Goal: Information Seeking & Learning: Learn about a topic

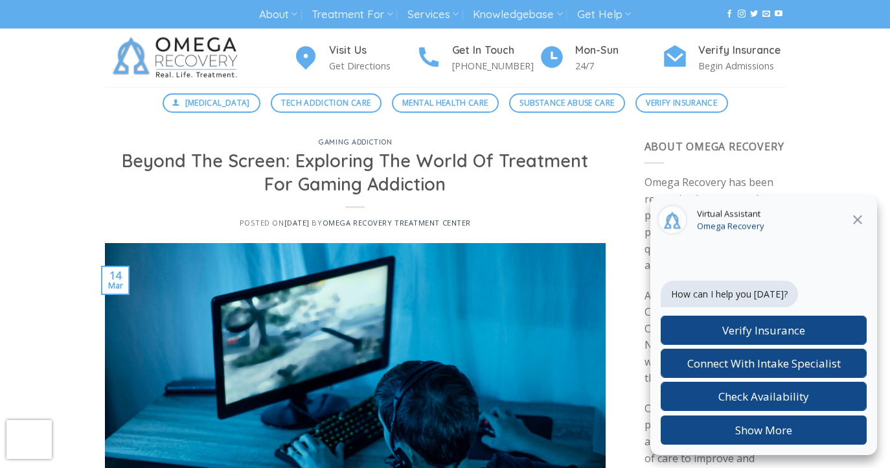
click at [860, 218] on icon at bounding box center [858, 220] width 16 height 16
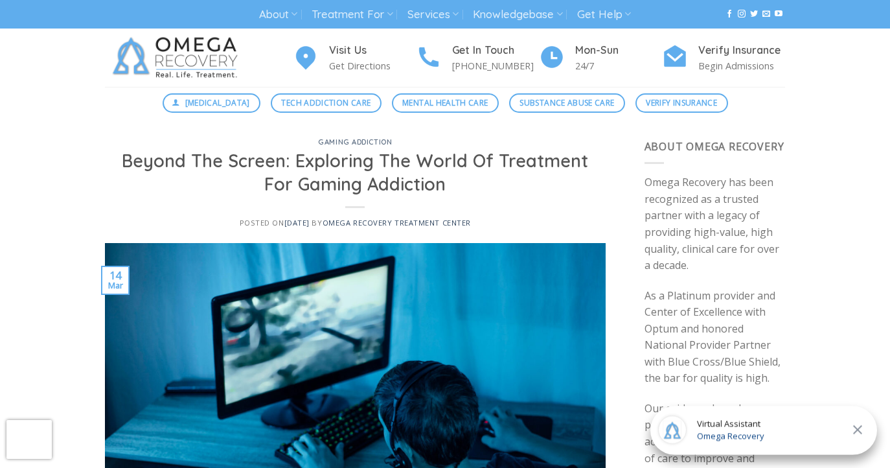
click at [857, 426] on icon at bounding box center [858, 430] width 16 height 16
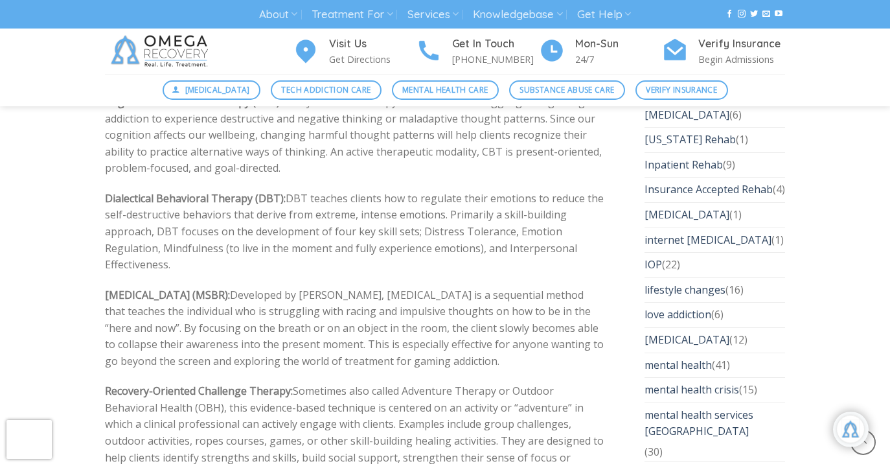
scroll to position [2866, 0]
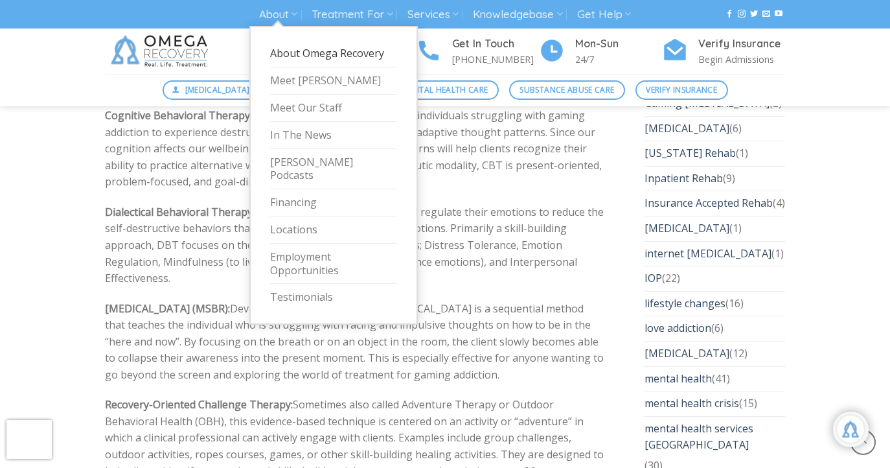
click at [292, 57] on link "About Omega Recovery" at bounding box center [333, 53] width 127 height 27
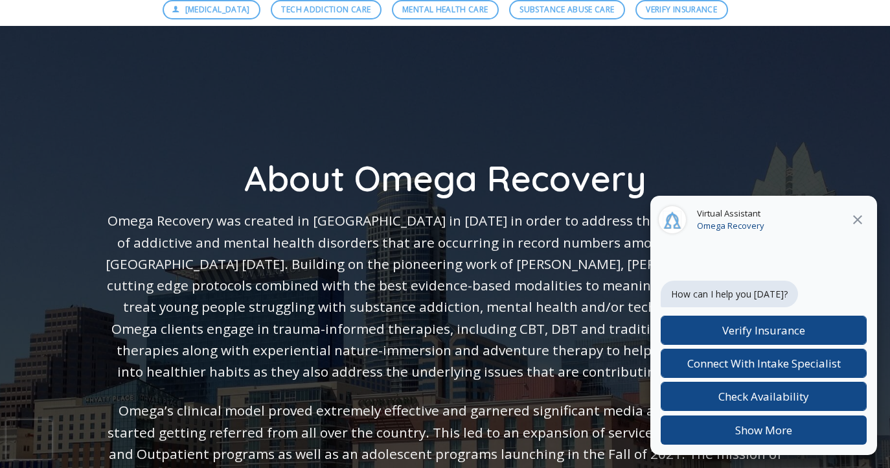
scroll to position [97, 0]
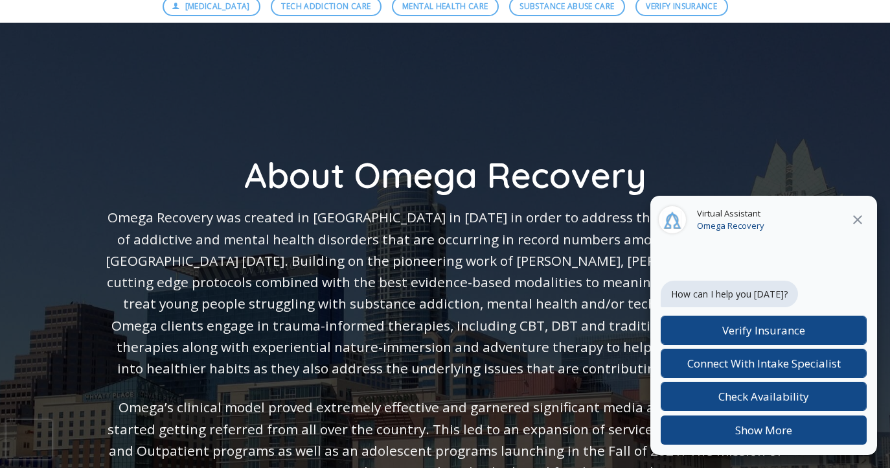
click at [858, 217] on icon at bounding box center [858, 220] width 16 height 16
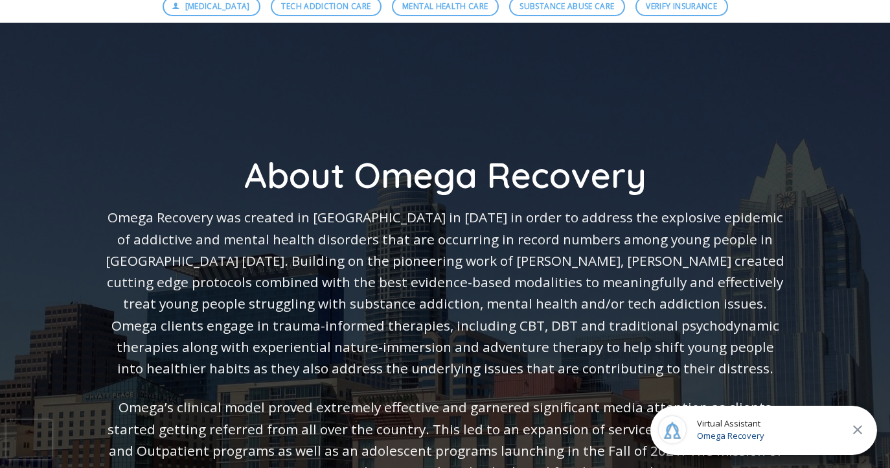
click at [861, 428] on icon at bounding box center [858, 430] width 16 height 16
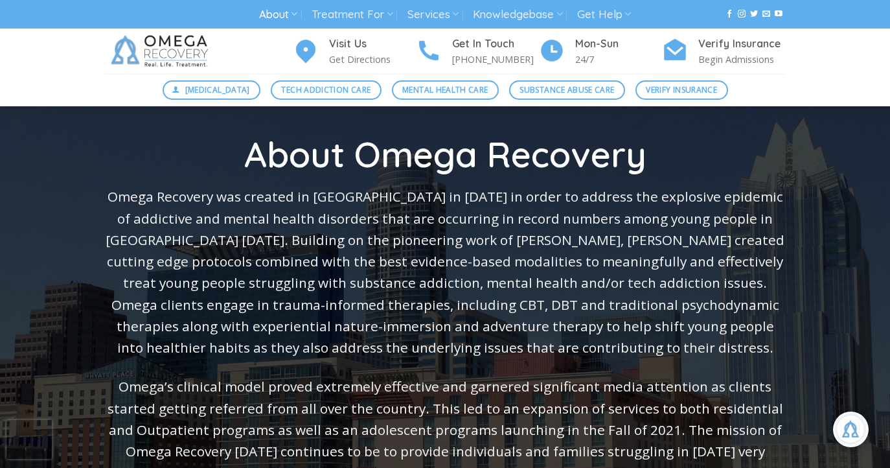
scroll to position [0, 0]
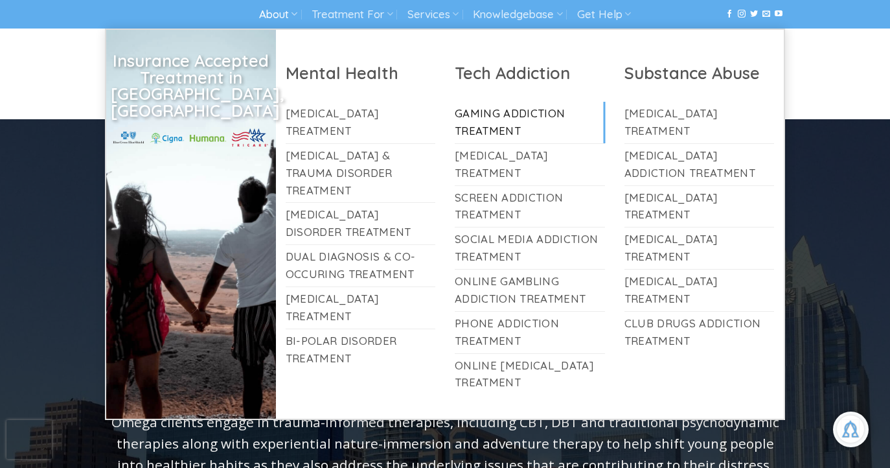
click at [526, 119] on link "Gaming Addiction Treatment" at bounding box center [530, 122] width 150 height 41
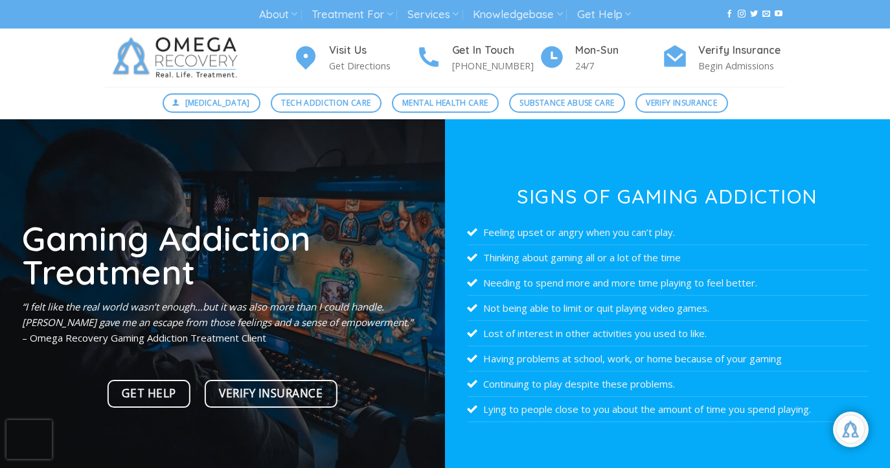
scroll to position [38, 0]
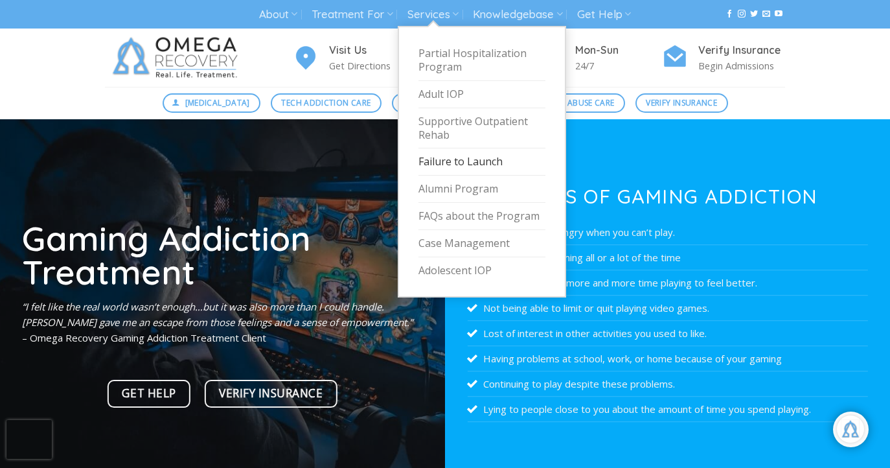
click at [475, 165] on link "Failure to Launch" at bounding box center [482, 161] width 127 height 27
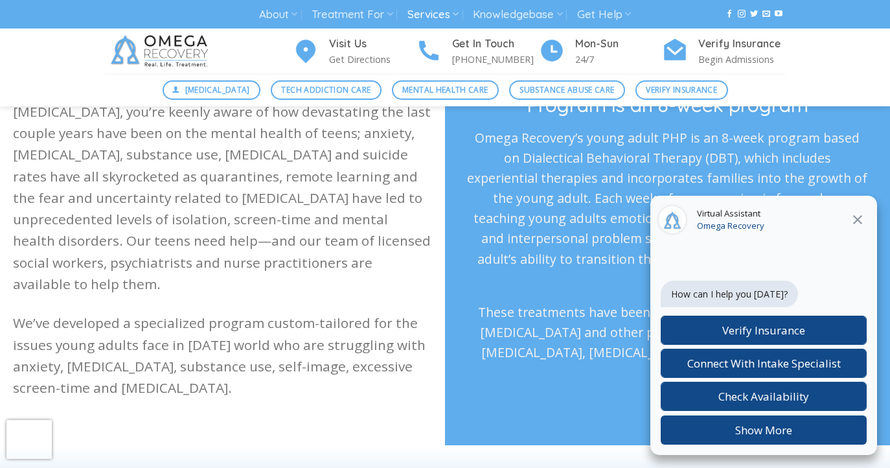
scroll to position [432, 0]
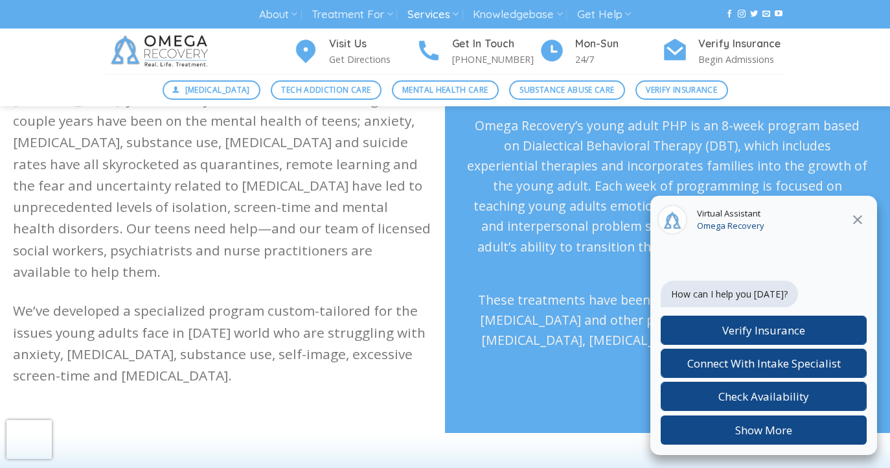
click at [859, 218] on icon at bounding box center [857, 219] width 9 height 9
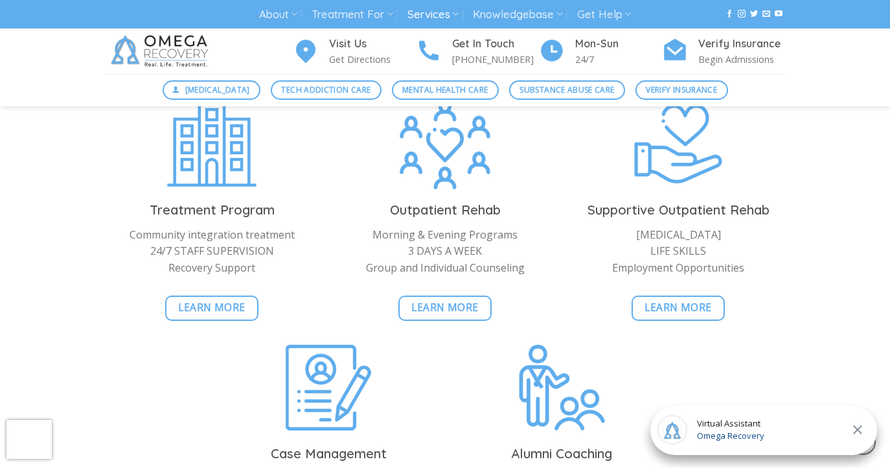
scroll to position [2174, 0]
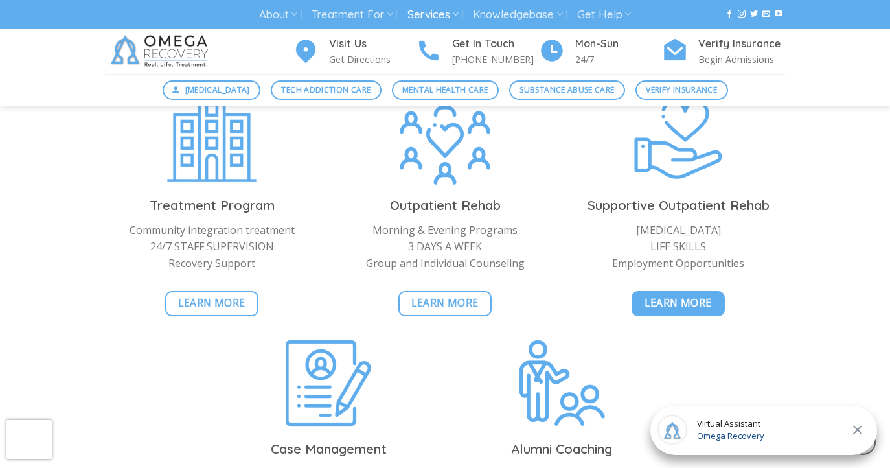
click at [656, 306] on span "Learn More" at bounding box center [678, 303] width 67 height 16
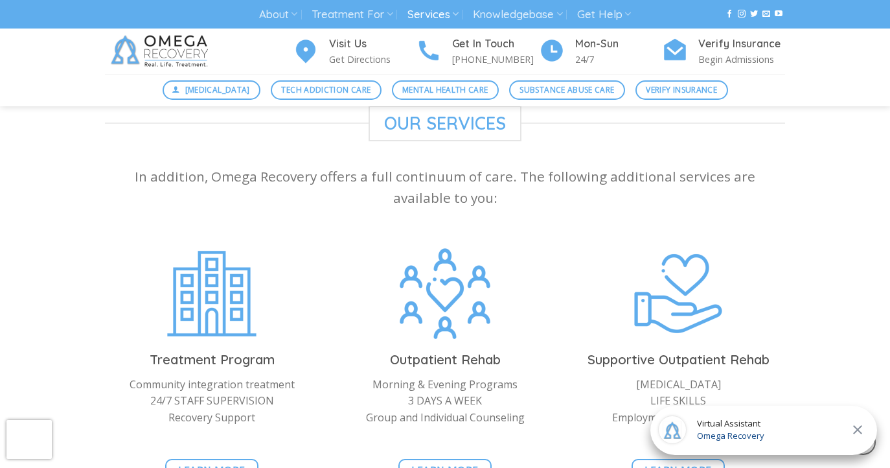
scroll to position [1337, 0]
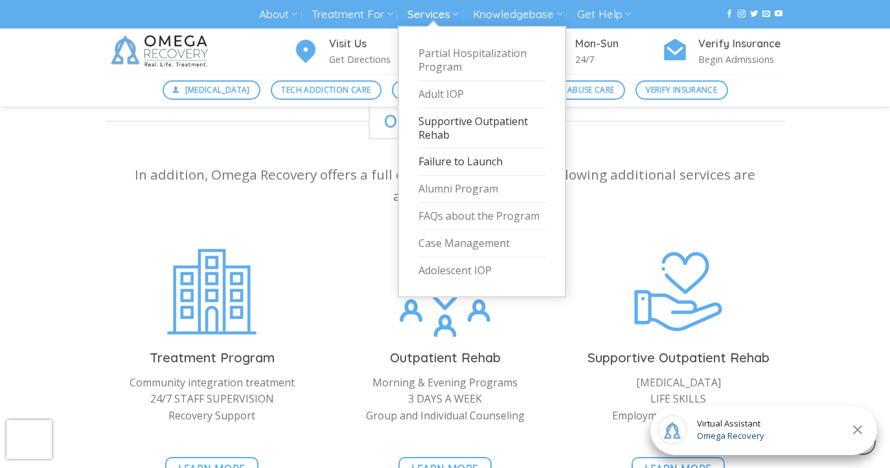
click at [433, 159] on link "Failure to Launch" at bounding box center [482, 161] width 127 height 27
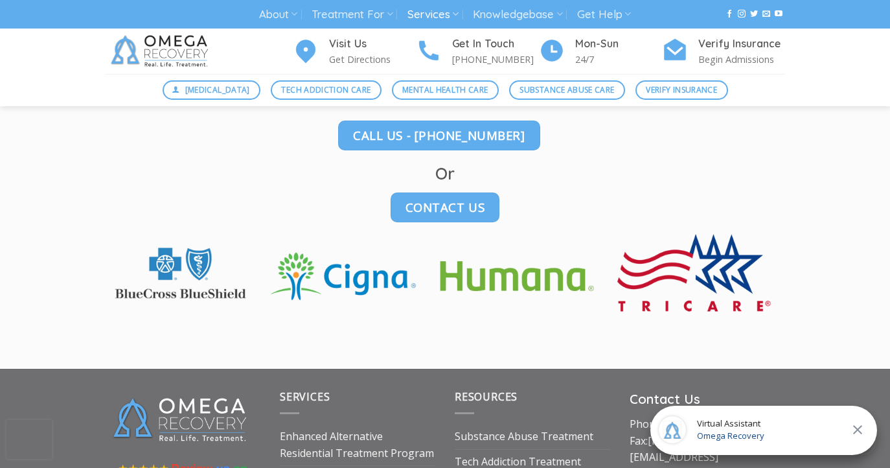
scroll to position [2839, 0]
